Goal: Information Seeking & Learning: Learn about a topic

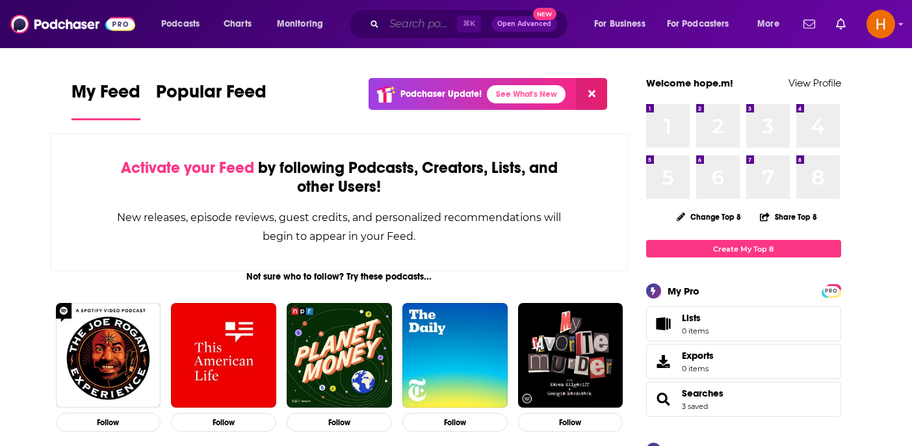
click at [414, 28] on input "Search podcasts, credits, & more..." at bounding box center [420, 24] width 73 height 21
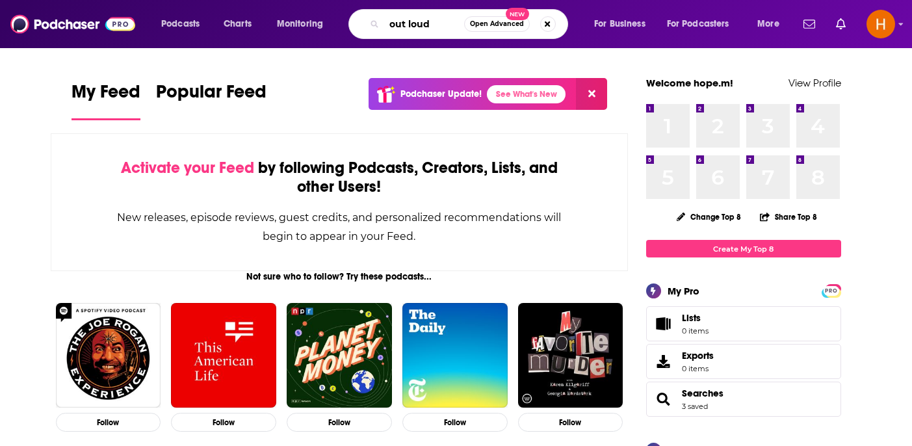
click at [408, 25] on input "out loud" at bounding box center [424, 24] width 80 height 21
type input "out loud"
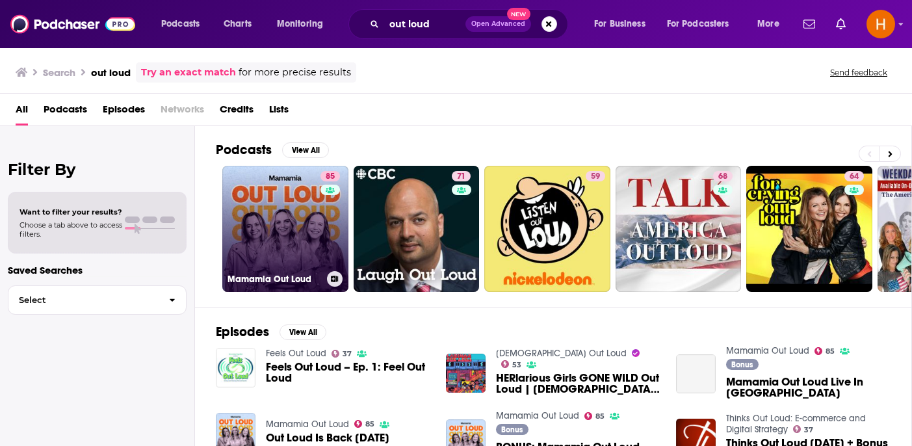
click at [298, 215] on link "85 Mamamia Out Loud" at bounding box center [285, 229] width 126 height 126
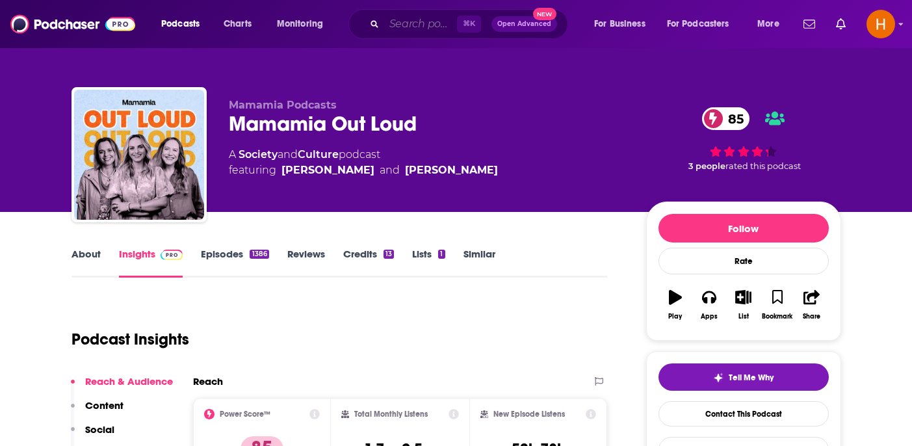
click at [398, 25] on input "Search podcasts, credits, & more..." at bounding box center [420, 24] width 73 height 21
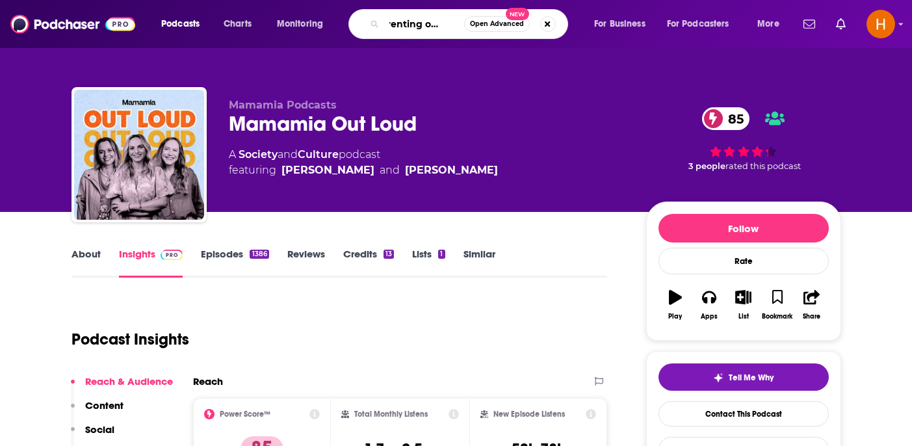
type input "parenting out loud"
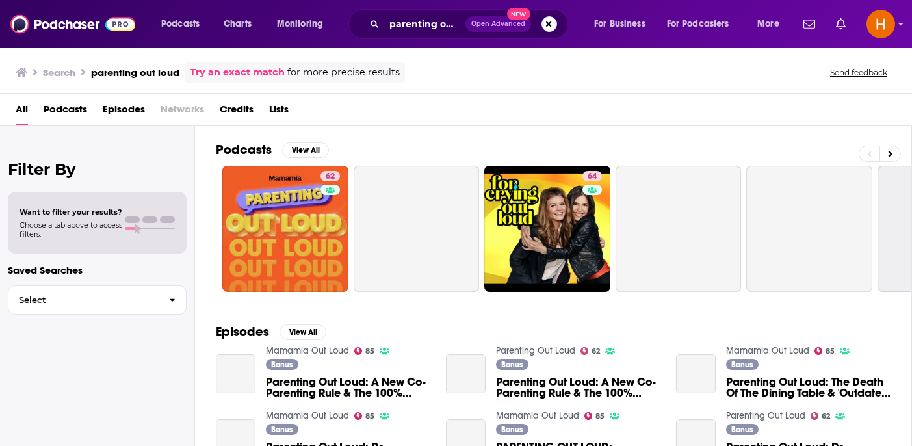
scroll to position [40, 0]
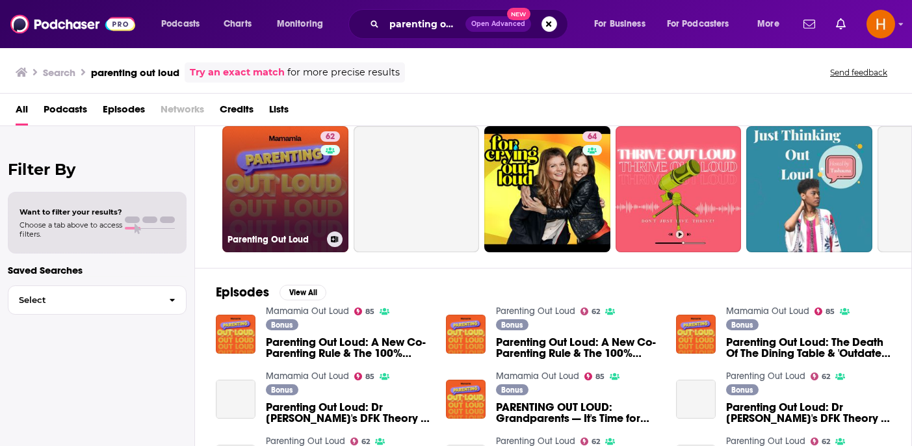
click at [289, 222] on link "62 Parenting Out Loud" at bounding box center [285, 189] width 126 height 126
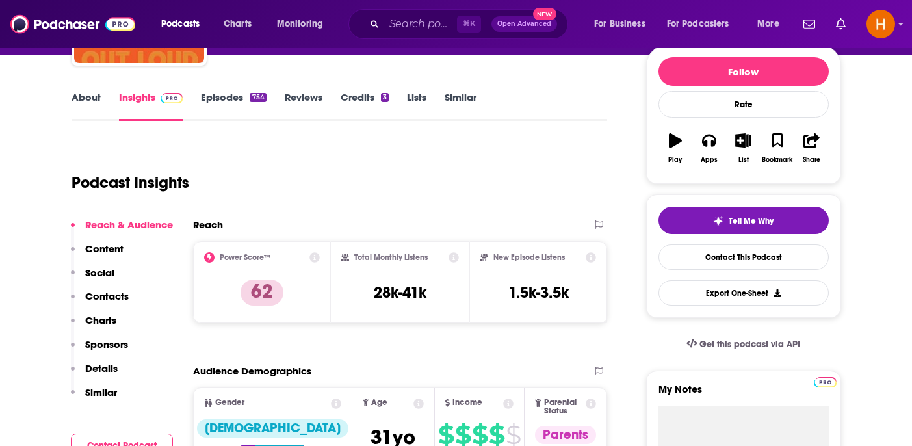
scroll to position [159, 0]
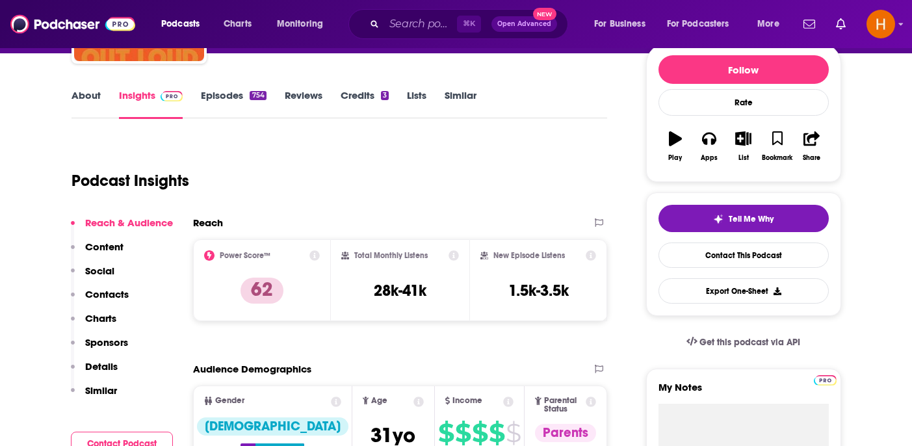
click at [451, 257] on icon at bounding box center [453, 255] width 10 height 10
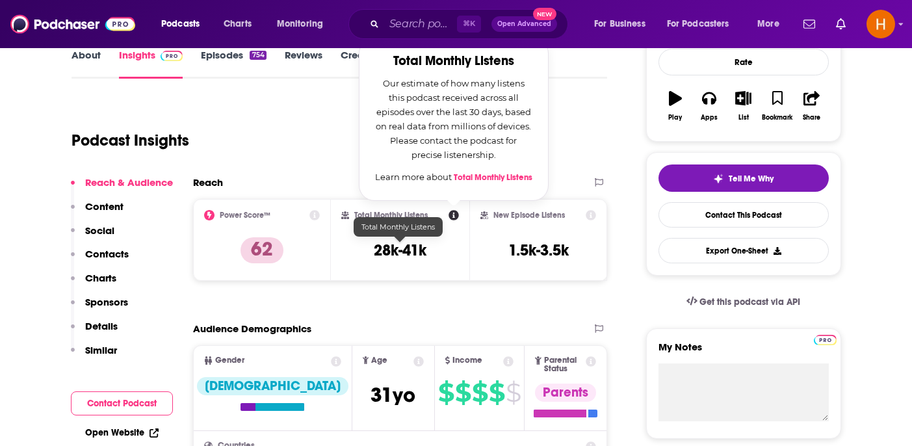
scroll to position [206, 0]
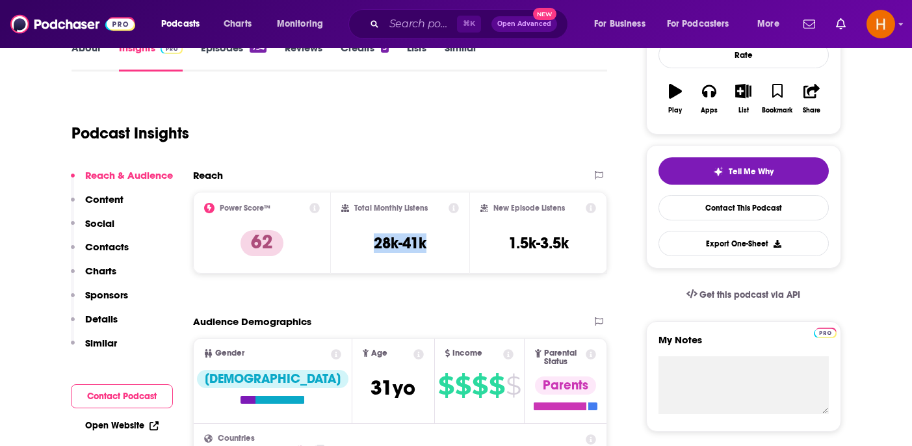
drag, startPoint x: 363, startPoint y: 246, endPoint x: 450, endPoint y: 244, distance: 86.4
click at [450, 244] on div "Total Monthly Listens 28k-41k" at bounding box center [400, 233] width 118 height 60
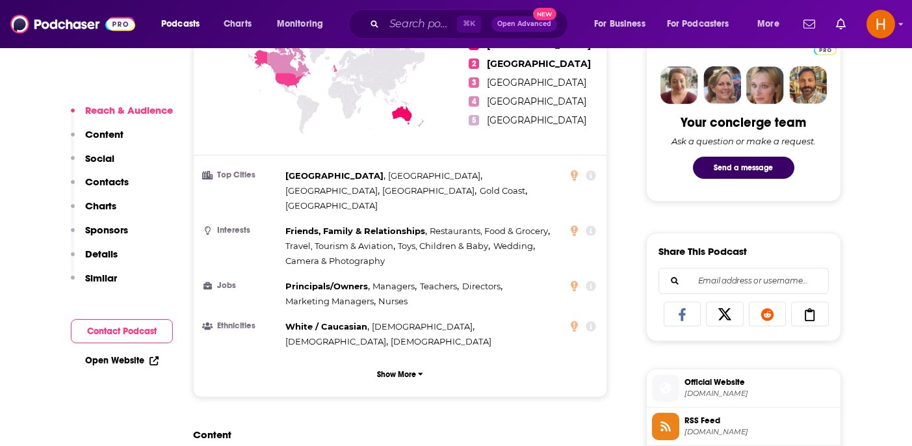
scroll to position [628, 0]
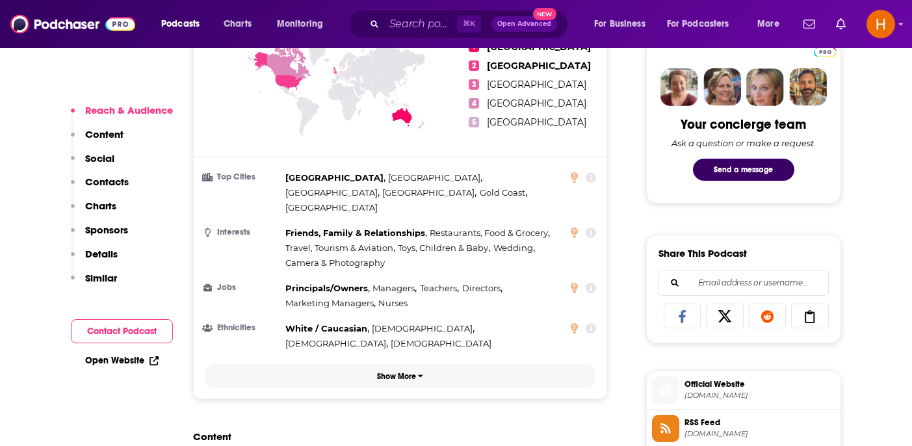
click at [405, 372] on p "Show More" at bounding box center [396, 376] width 39 height 9
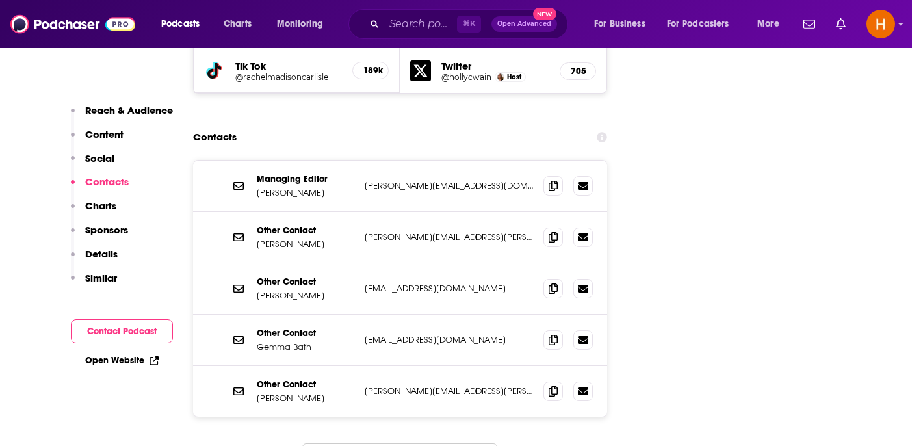
scroll to position [1392, 0]
